Goal: Information Seeking & Learning: Learn about a topic

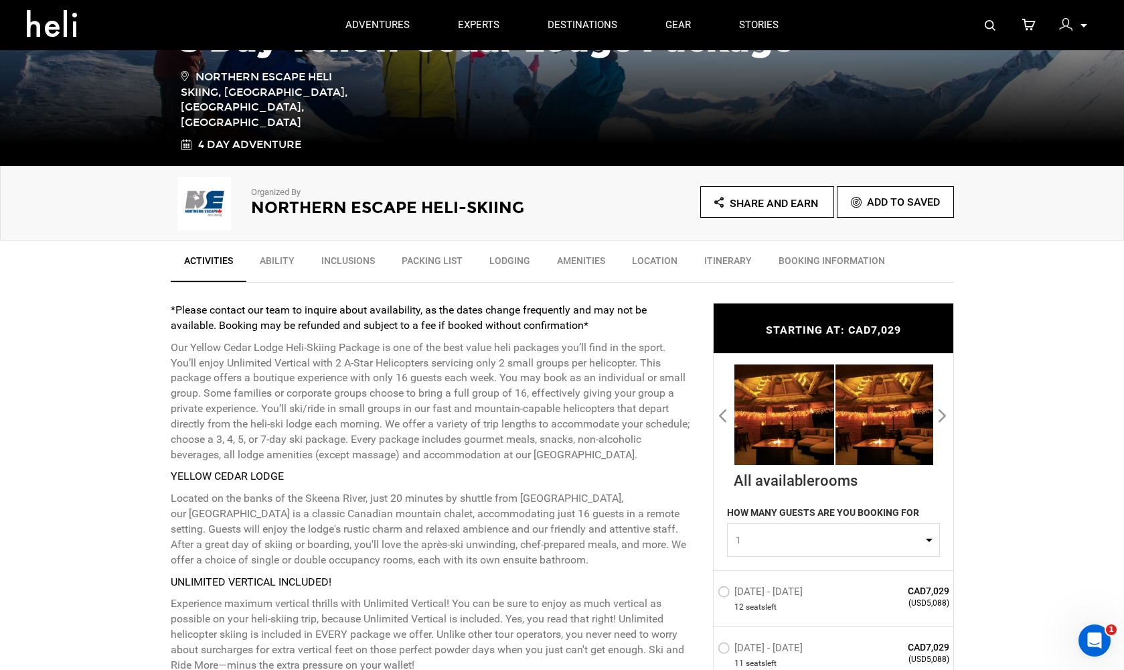
scroll to position [283, 0]
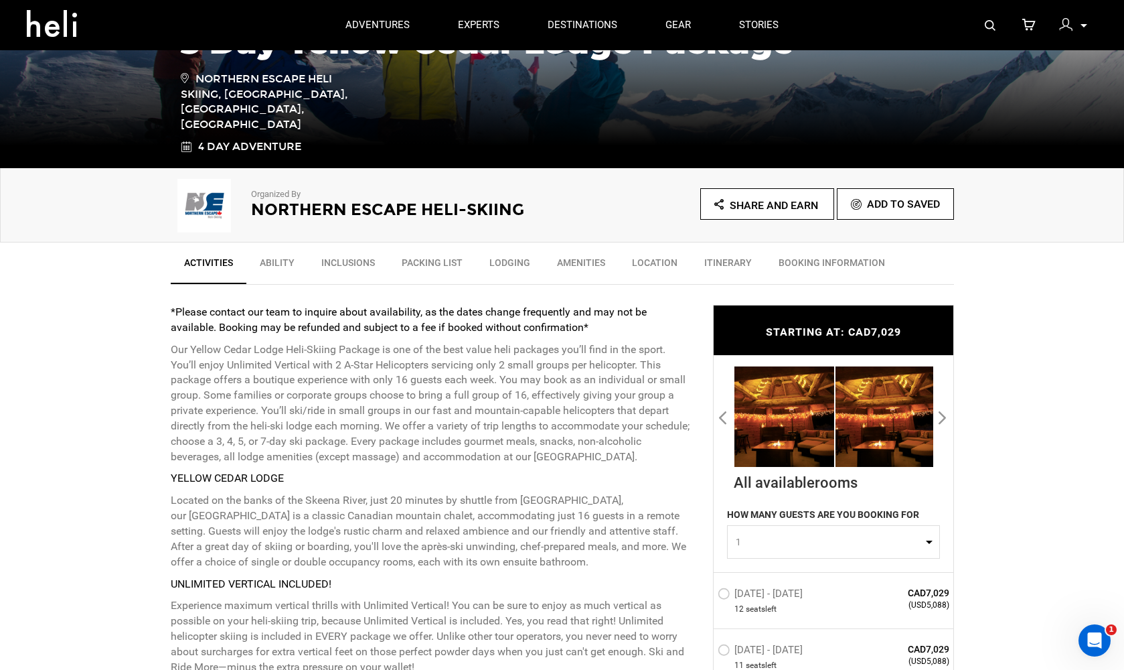
click at [946, 415] on button "Next" at bounding box center [943, 416] width 13 height 21
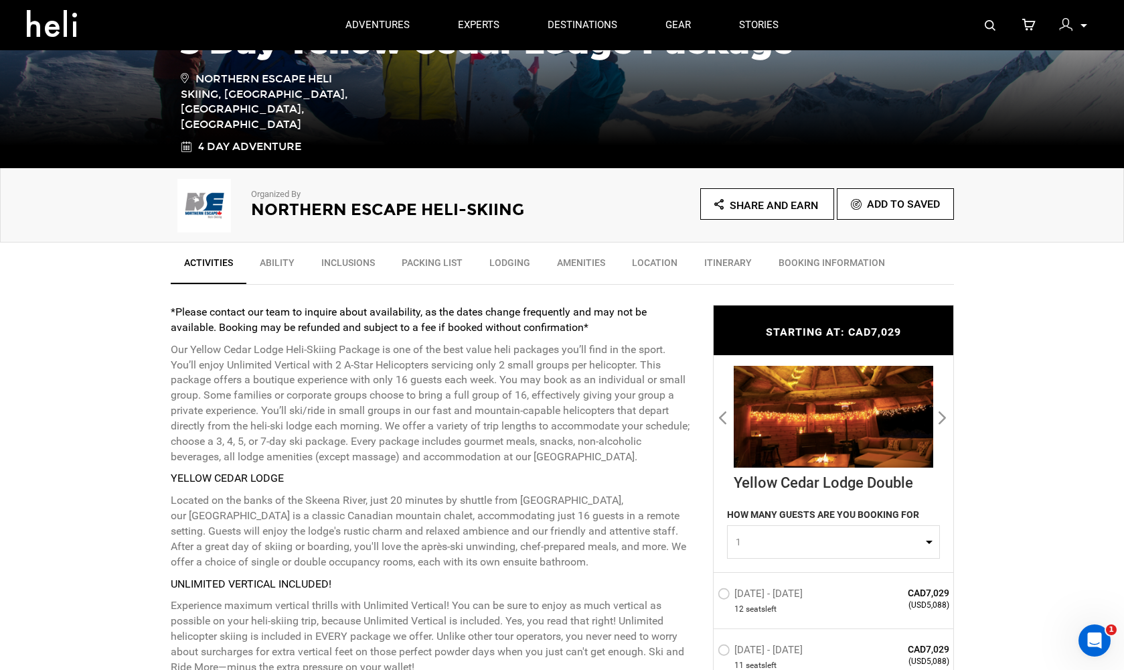
click at [946, 416] on button "Next" at bounding box center [943, 416] width 13 height 21
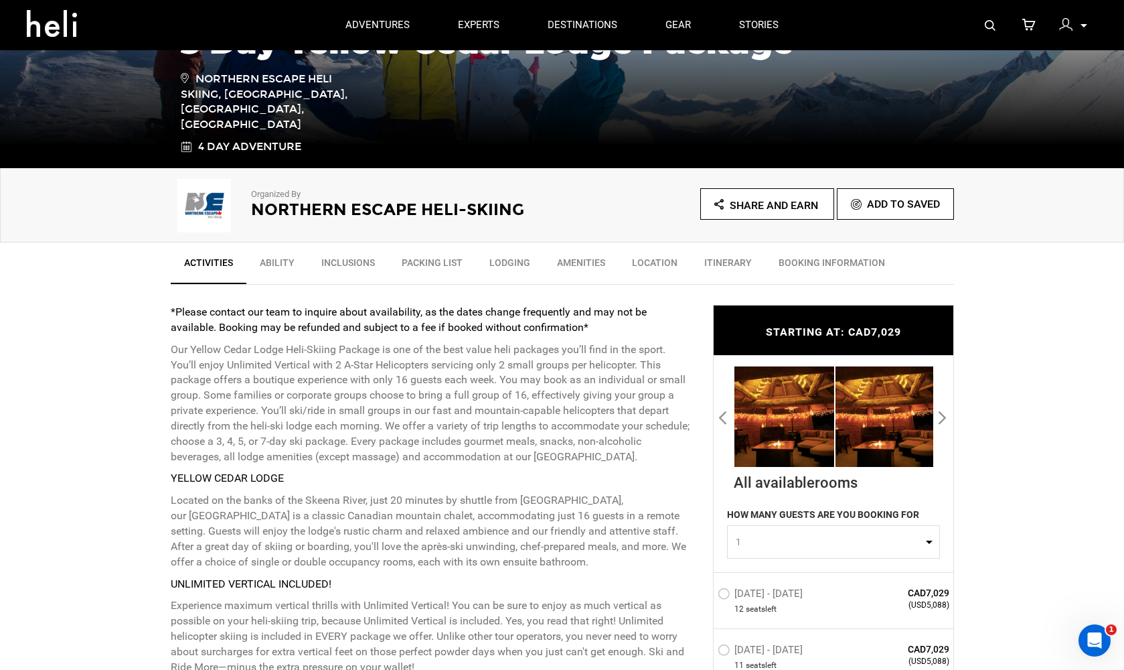
click at [946, 416] on button "Next" at bounding box center [943, 416] width 13 height 21
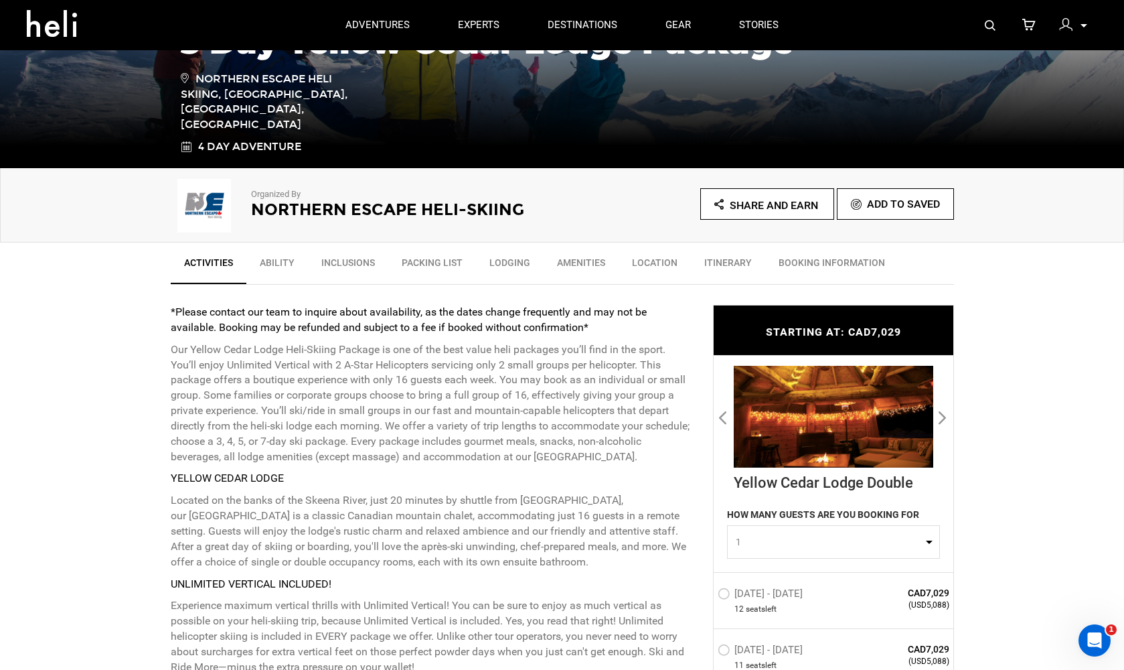
click at [946, 416] on button "Next" at bounding box center [943, 416] width 13 height 21
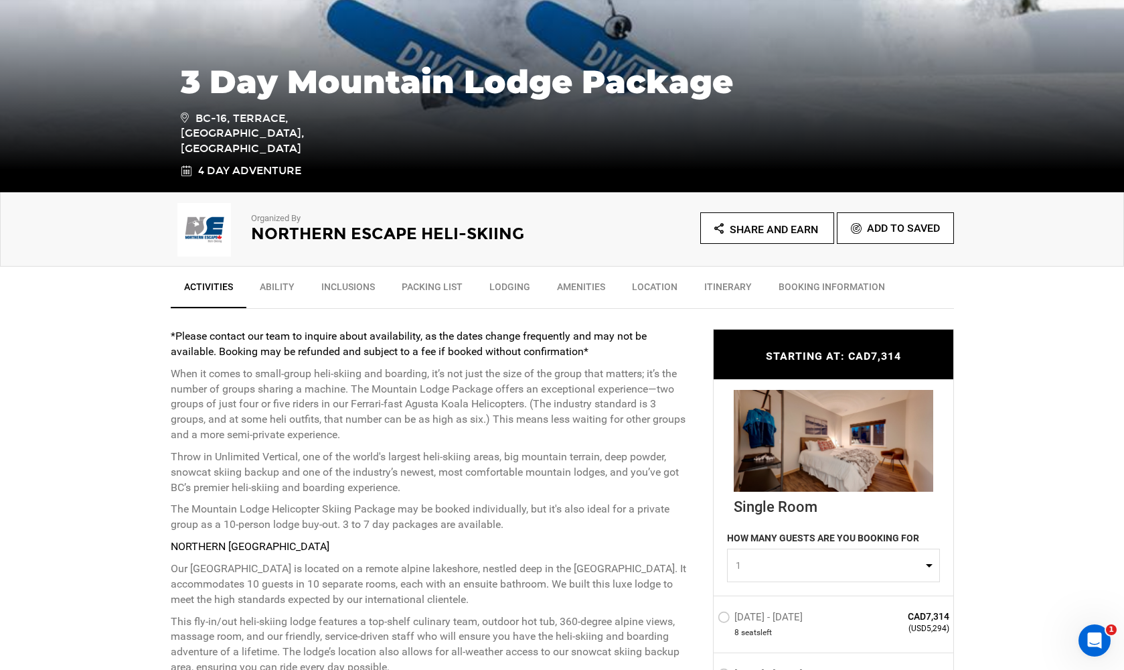
scroll to position [263, 0]
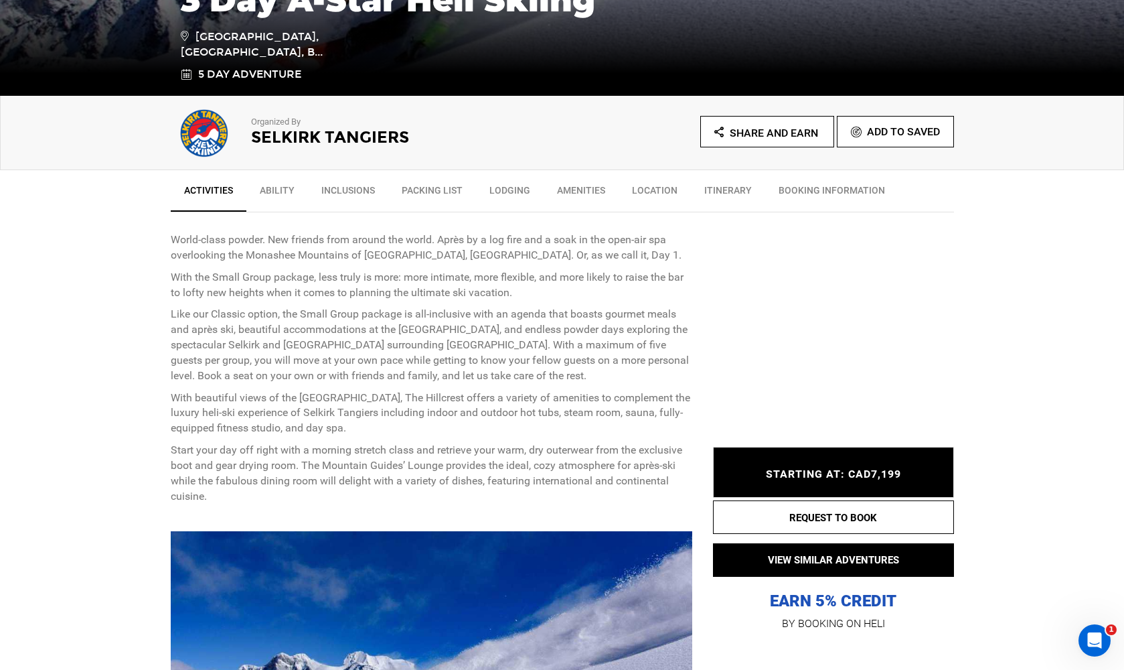
scroll to position [356, 0]
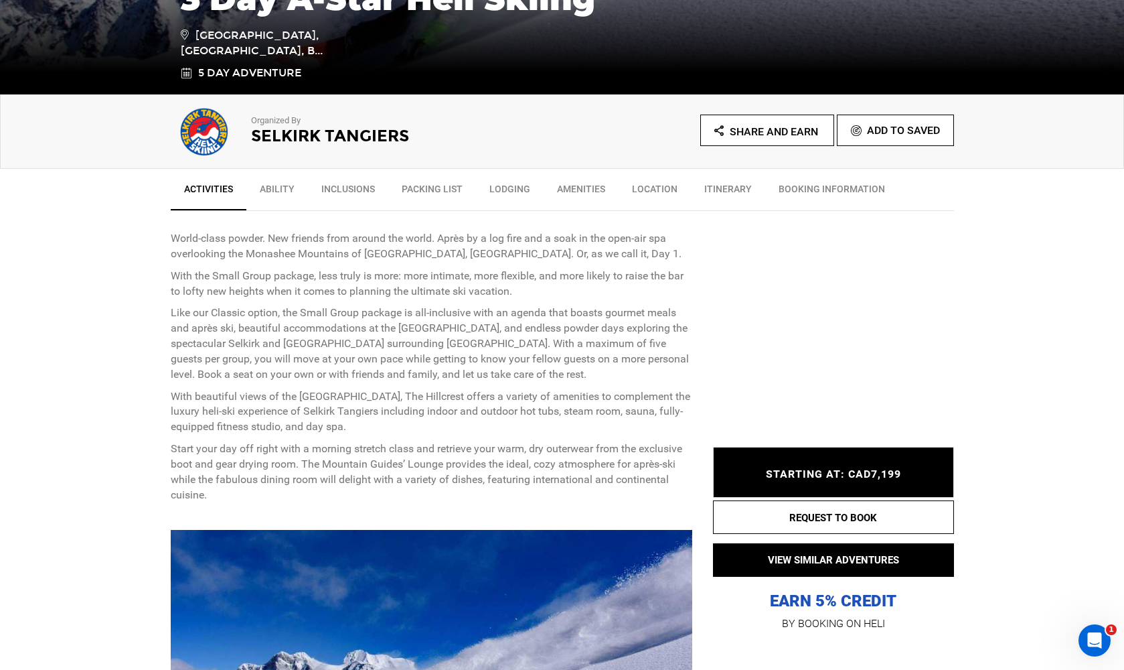
click at [499, 184] on link "Lodging" at bounding box center [510, 191] width 68 height 33
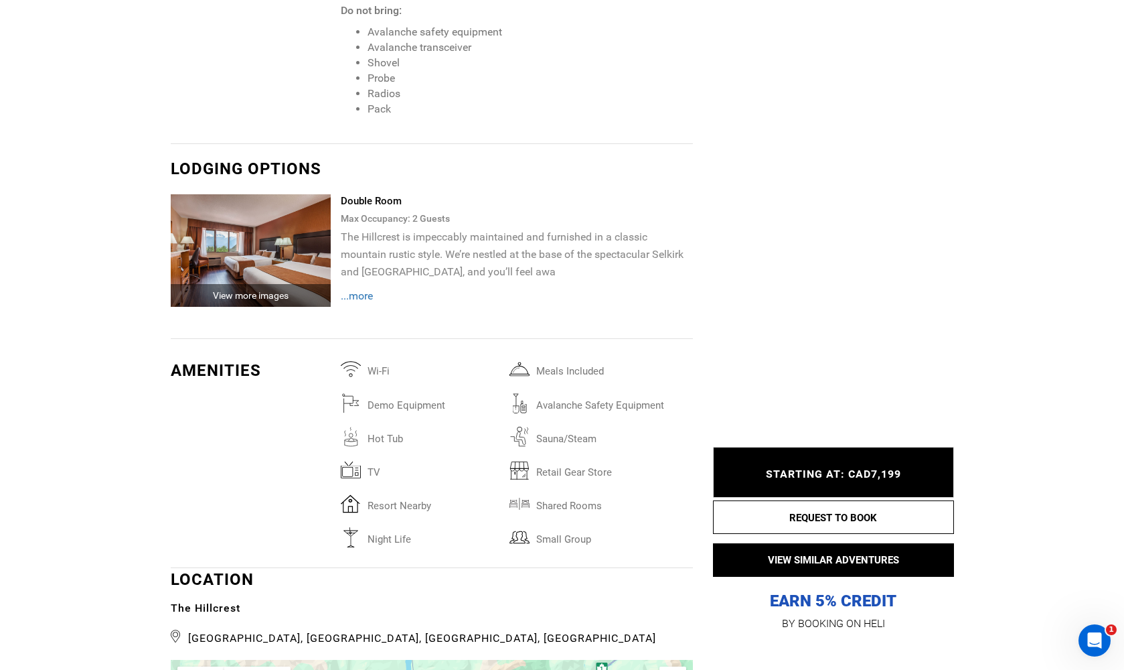
scroll to position [2670, 0]
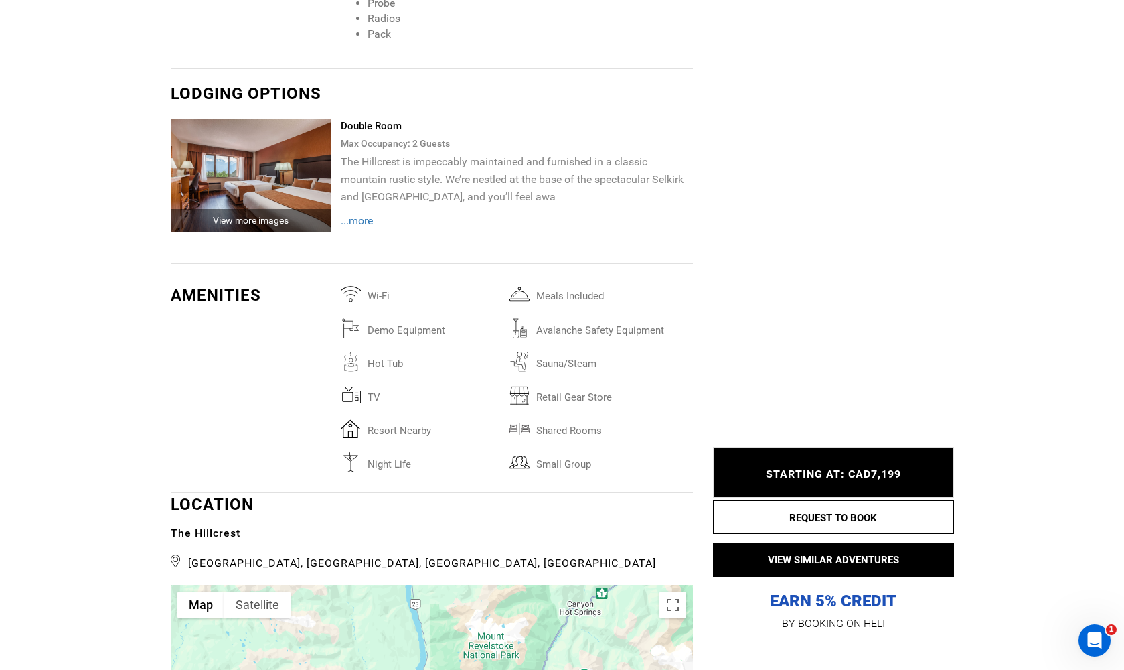
click at [361, 214] on span "...more" at bounding box center [357, 220] width 32 height 13
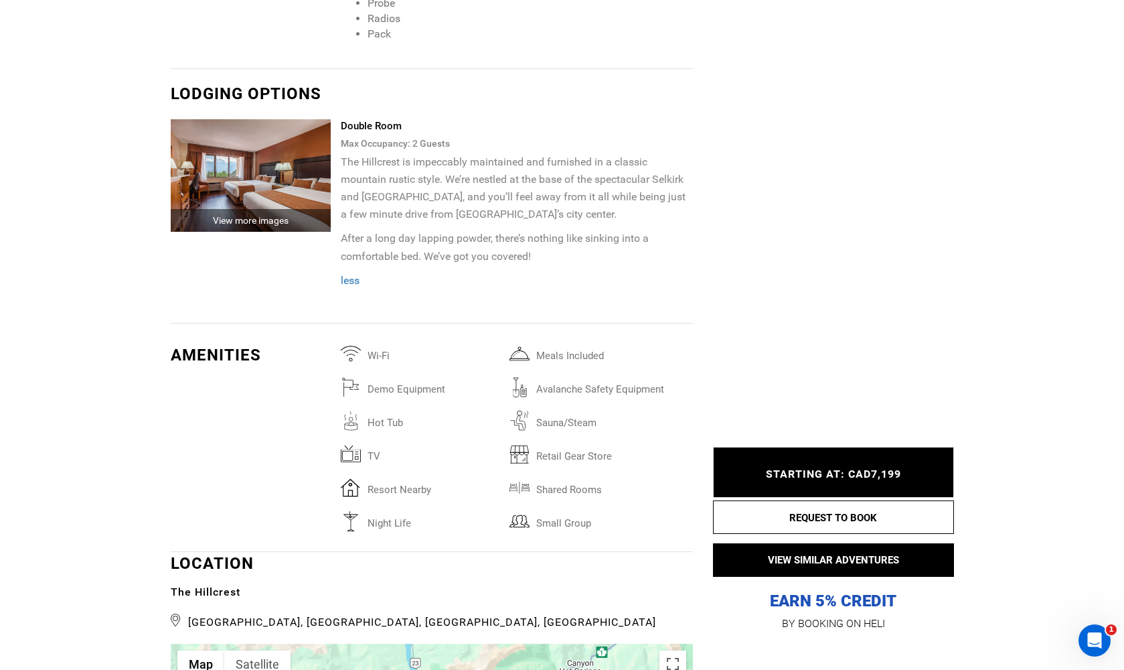
click at [276, 209] on div "View more images" at bounding box center [251, 220] width 161 height 23
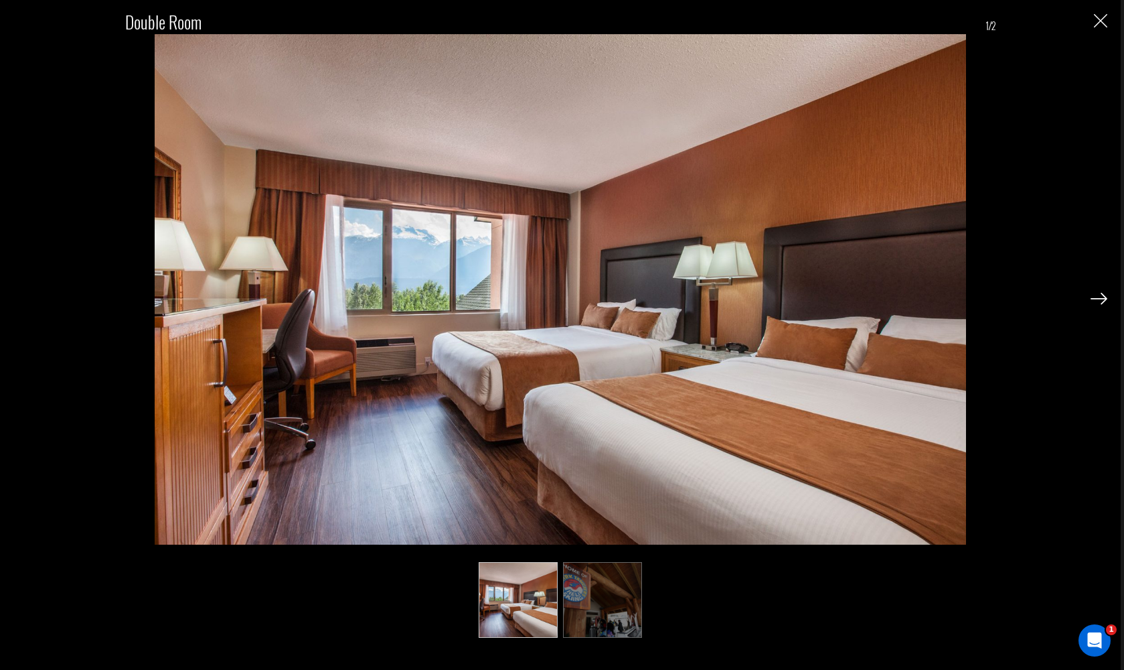
click at [1100, 295] on img at bounding box center [1099, 299] width 17 height 12
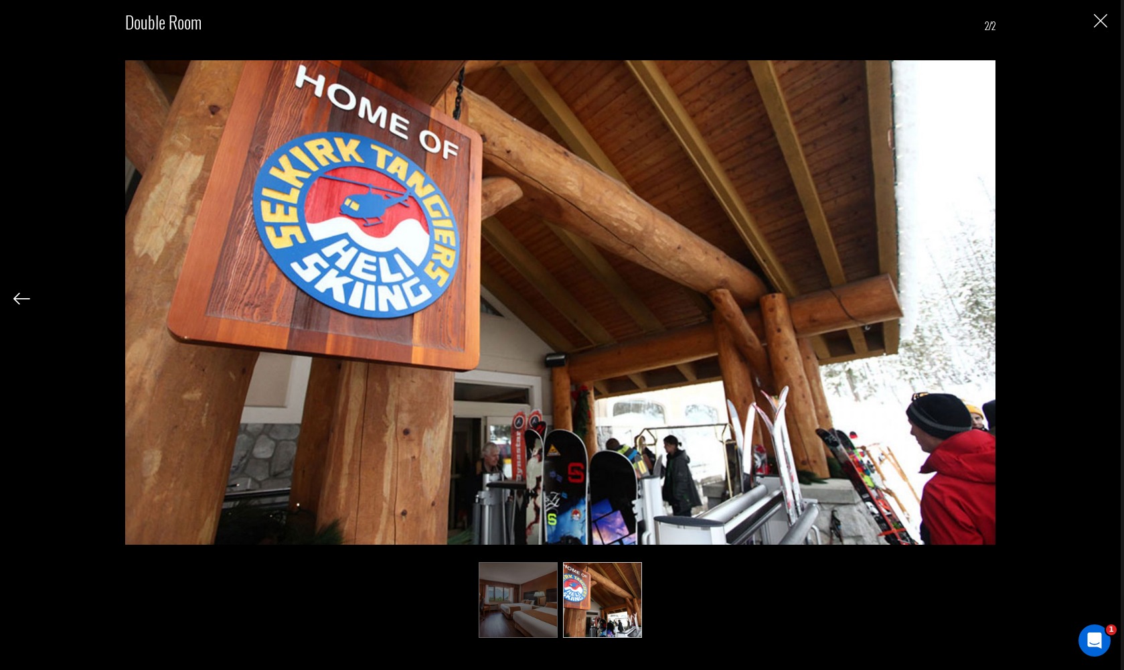
click at [1103, 19] on img "Close" at bounding box center [1100, 20] width 13 height 13
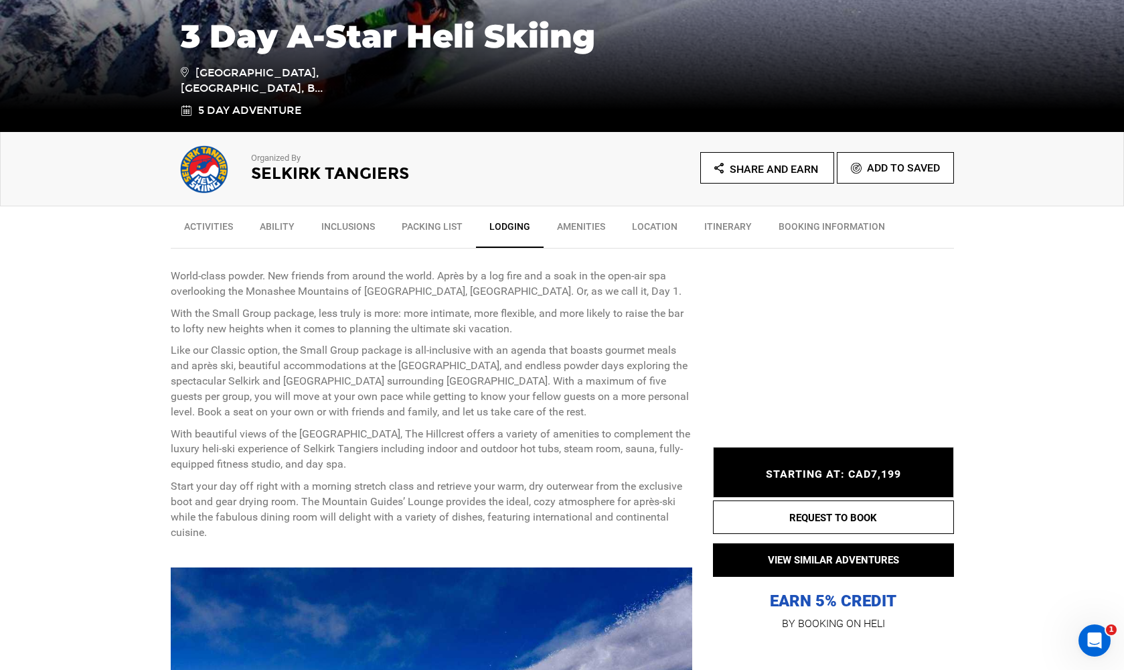
scroll to position [319, 0]
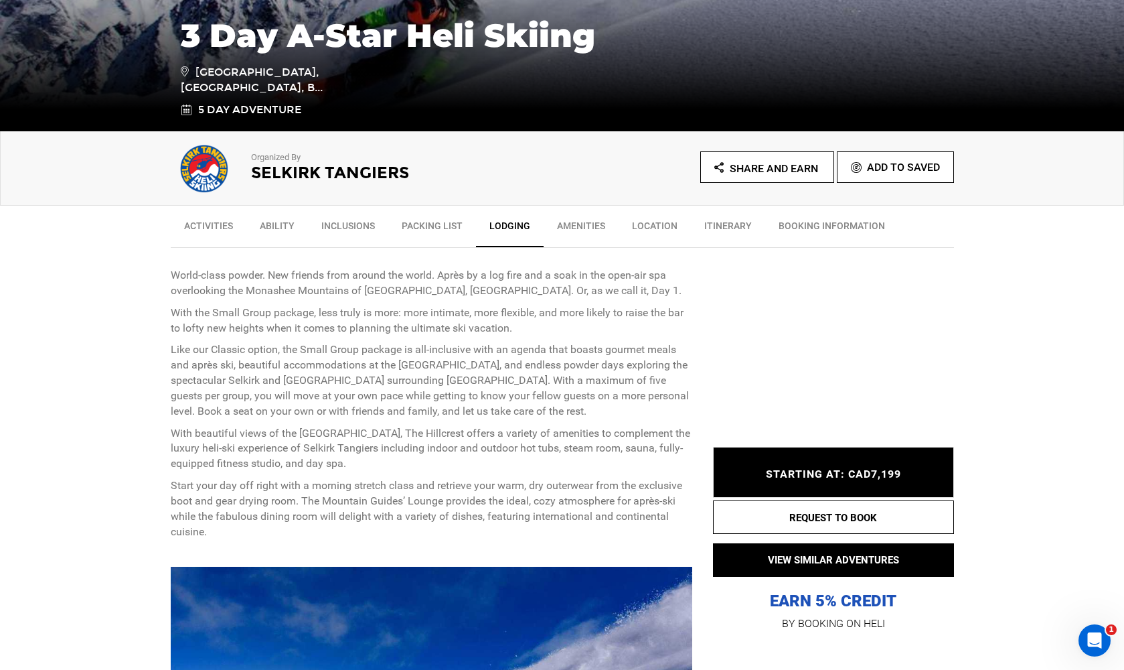
click at [273, 226] on link "Ability" at bounding box center [277, 228] width 62 height 33
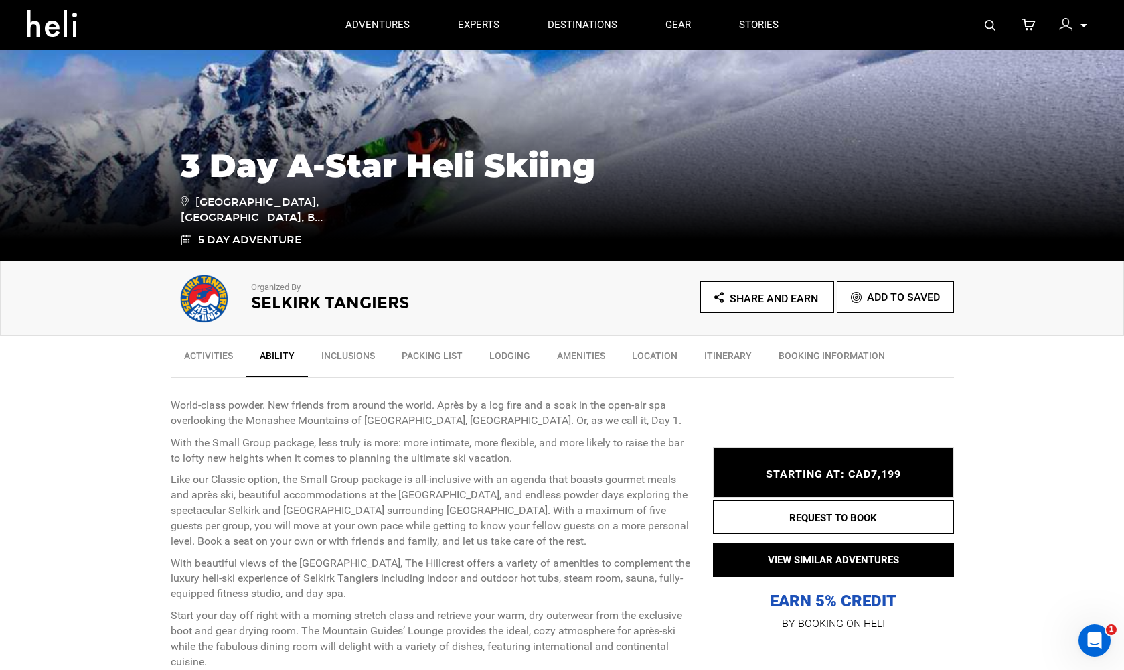
scroll to position [189, 0]
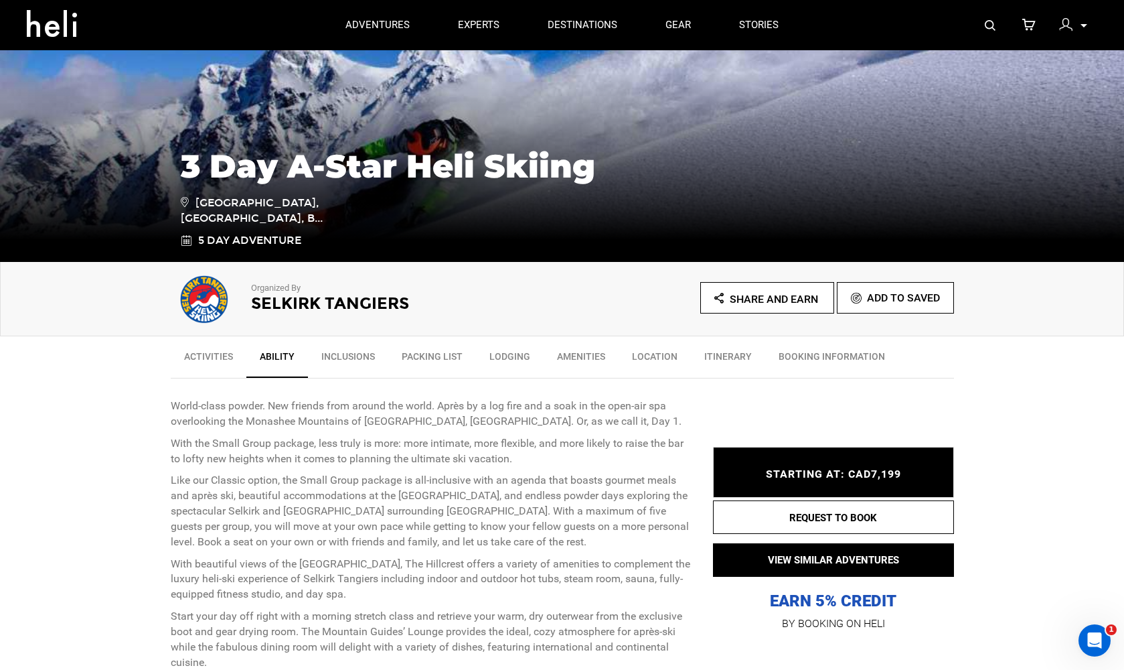
click at [333, 355] on link "Inclusions" at bounding box center [348, 359] width 80 height 33
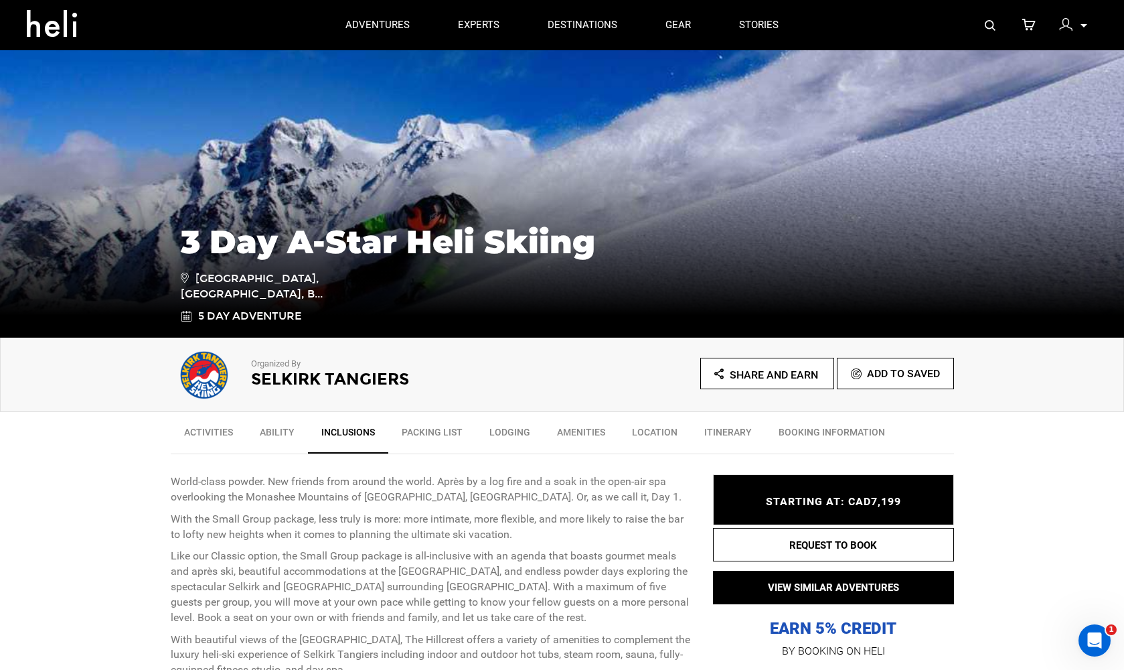
scroll to position [111, 0]
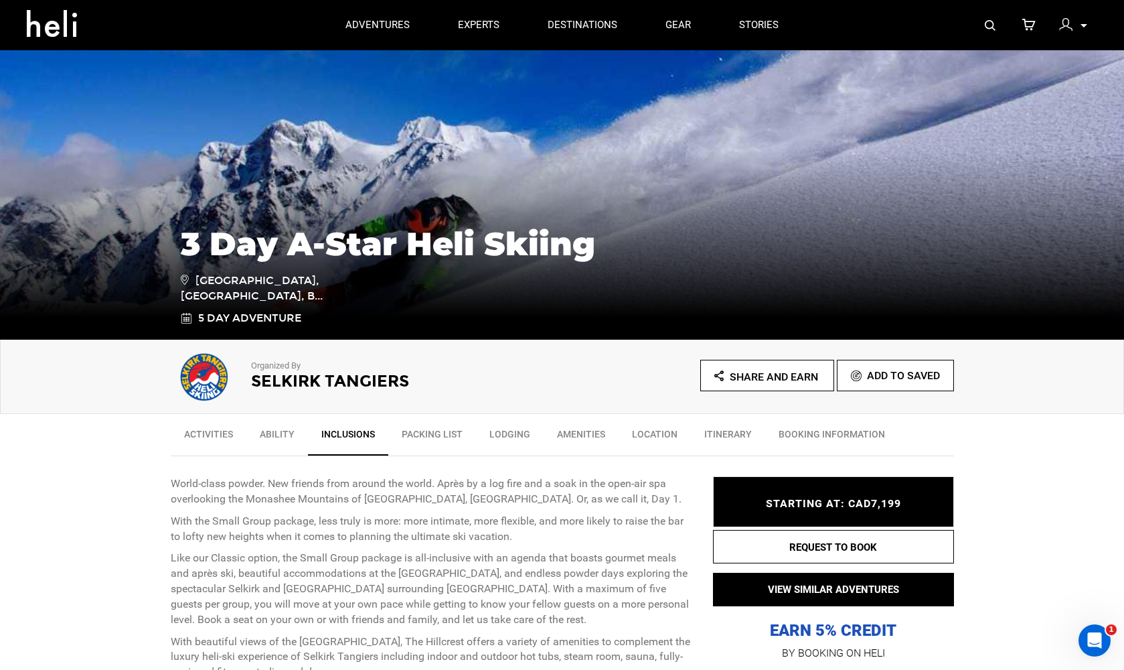
click at [514, 433] on link "Lodging" at bounding box center [510, 436] width 68 height 33
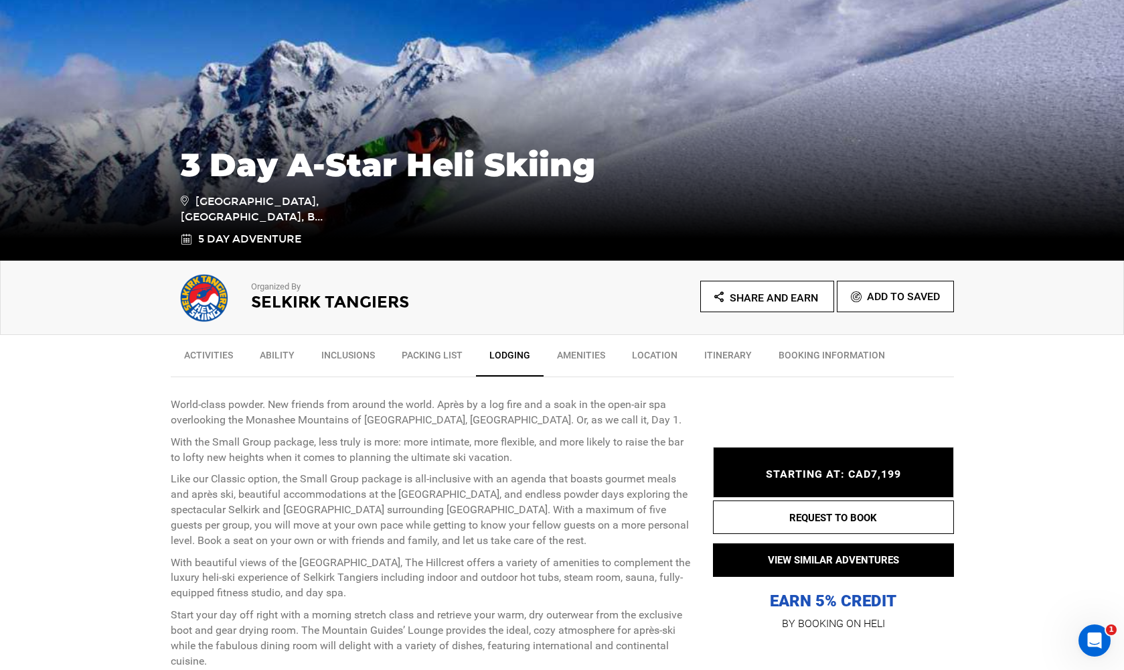
scroll to position [196, 0]
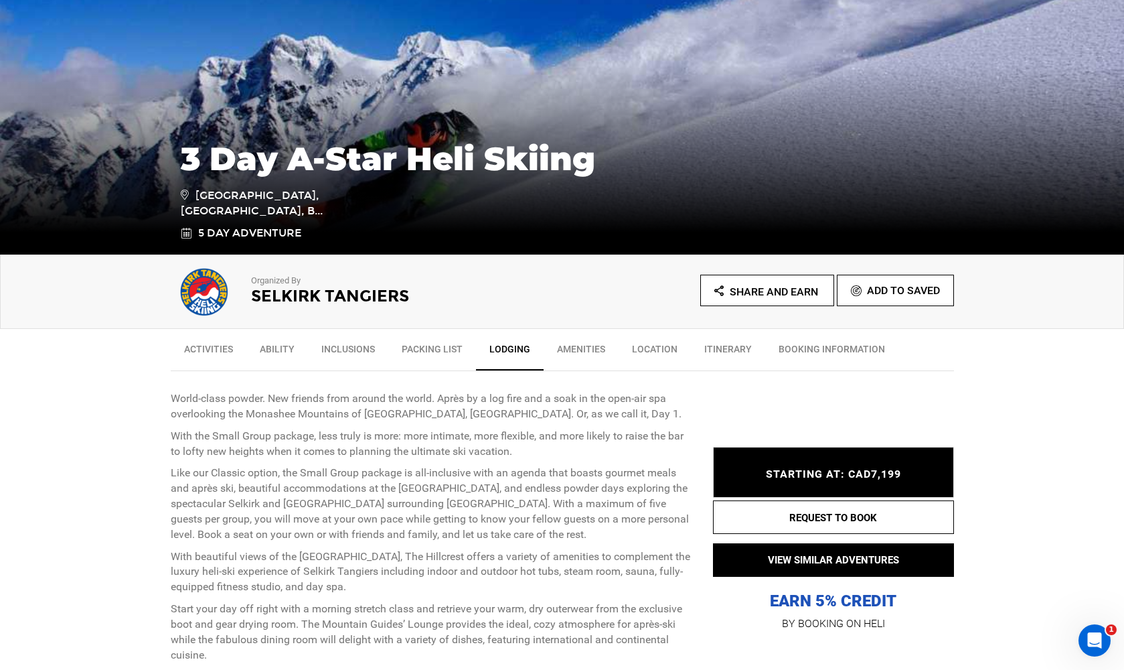
click at [506, 345] on link "Lodging" at bounding box center [510, 352] width 68 height 35
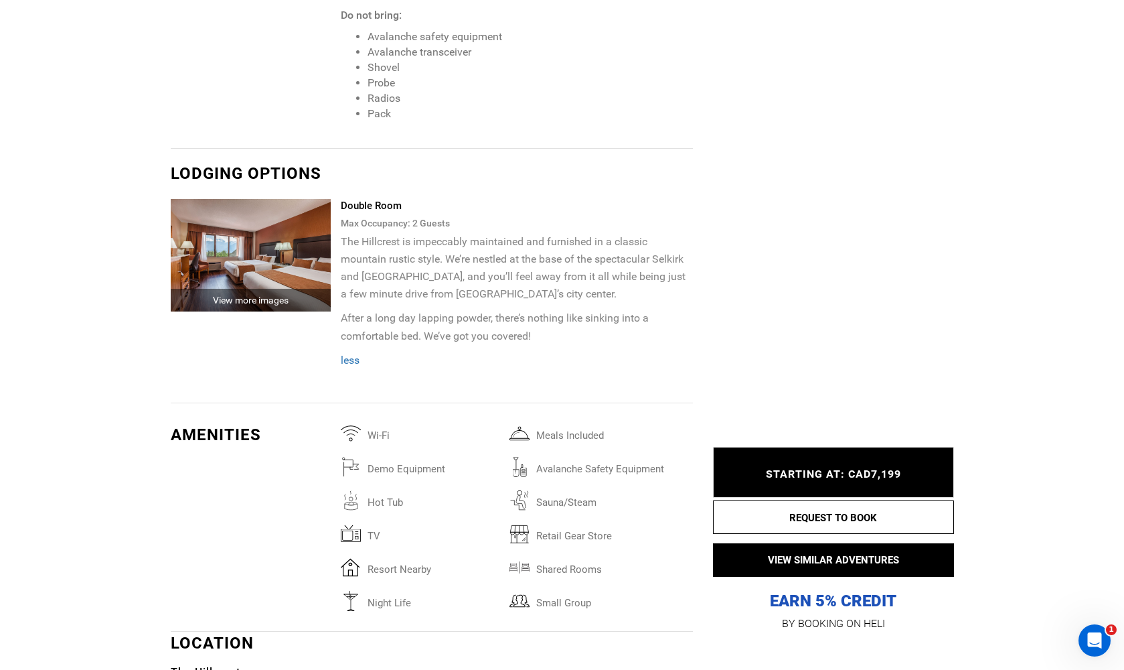
scroll to position [2670, 0]
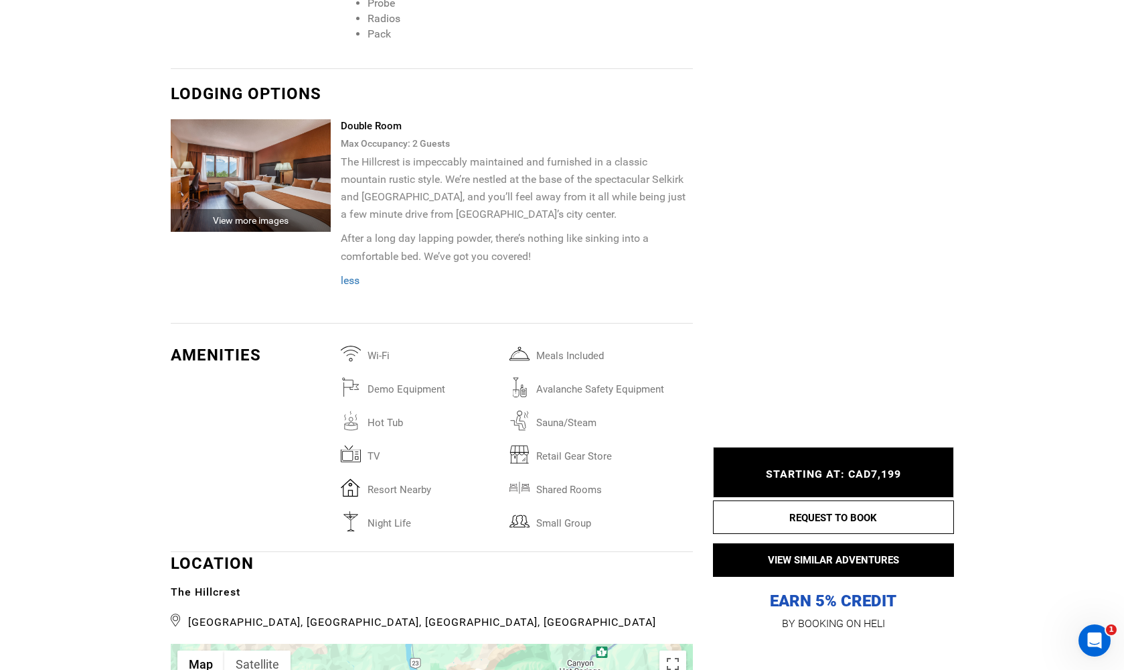
click at [279, 209] on div "View more images" at bounding box center [251, 220] width 161 height 23
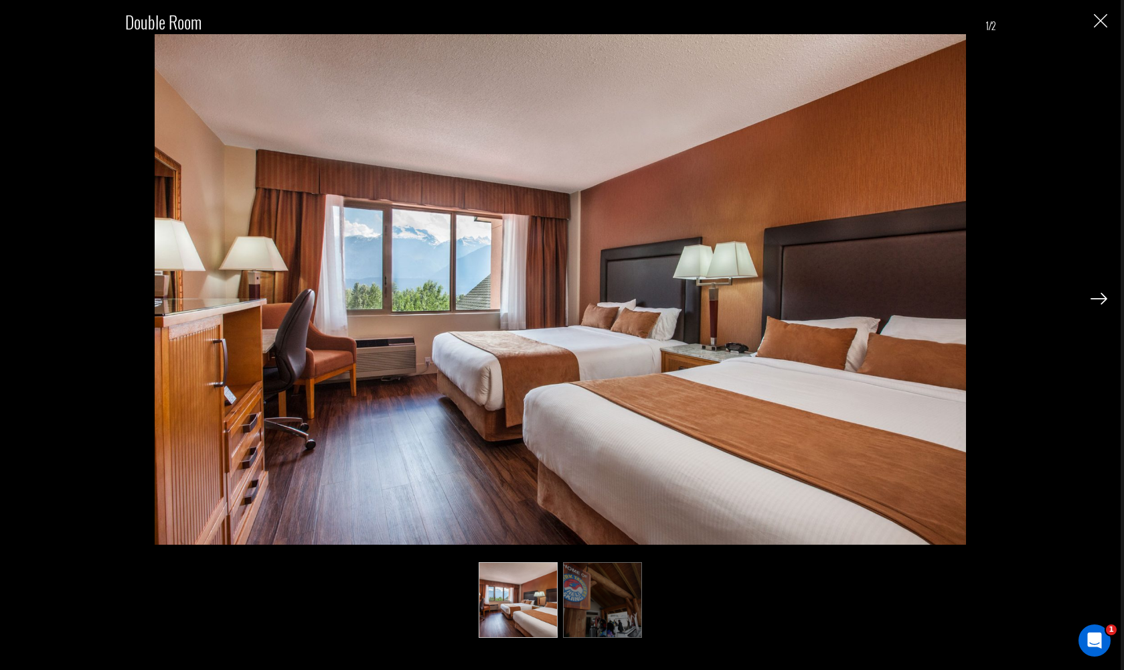
click at [1101, 20] on img "Close" at bounding box center [1100, 20] width 13 height 13
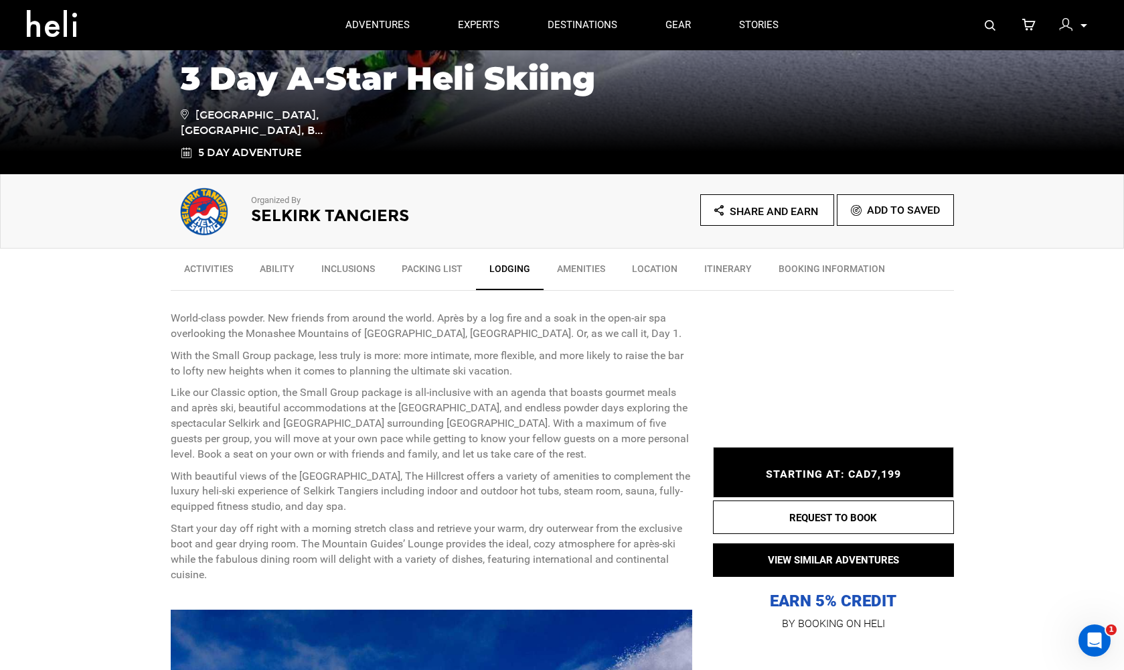
scroll to position [275, 0]
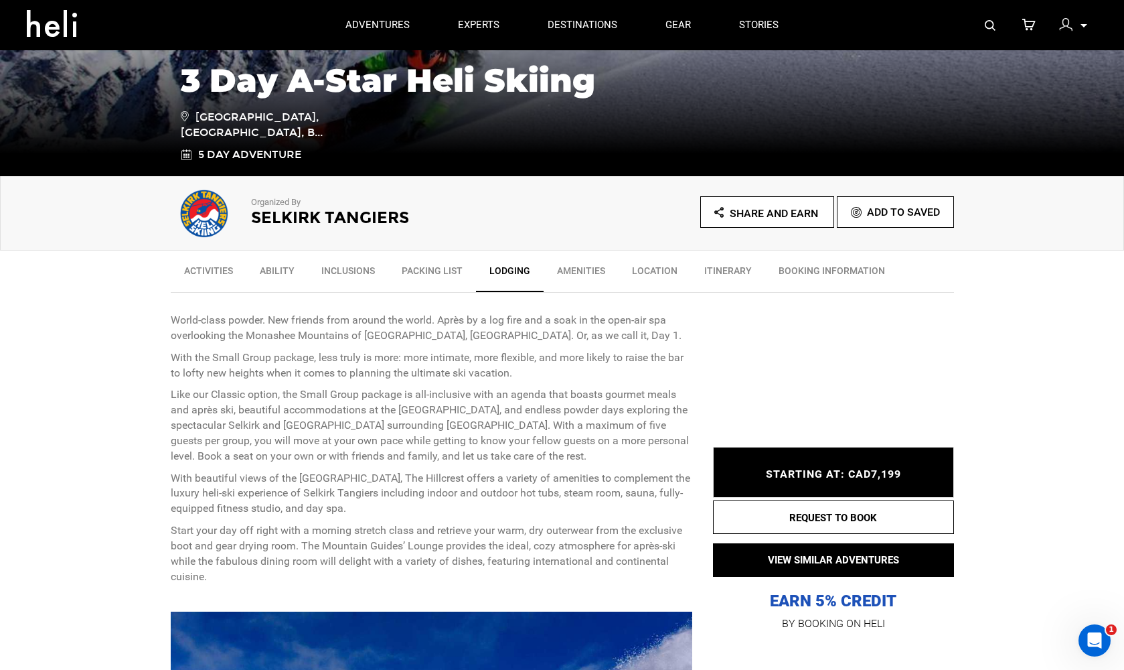
click at [347, 267] on link "Inclusions" at bounding box center [348, 273] width 80 height 33
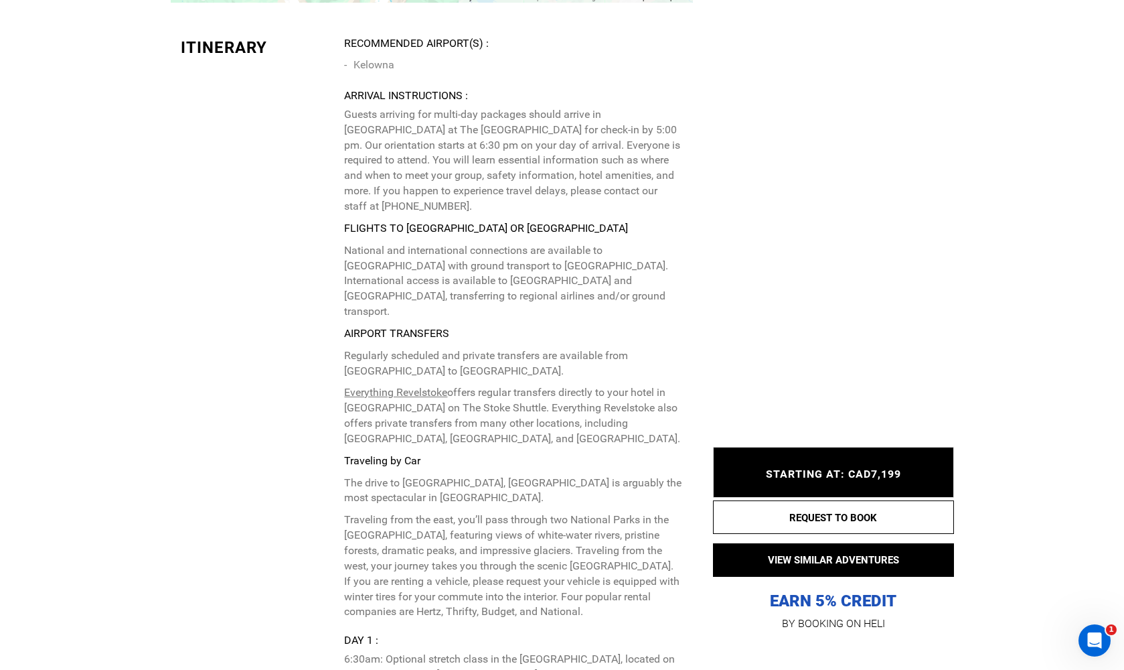
scroll to position [3581, 0]
